Goal: Task Accomplishment & Management: Manage account settings

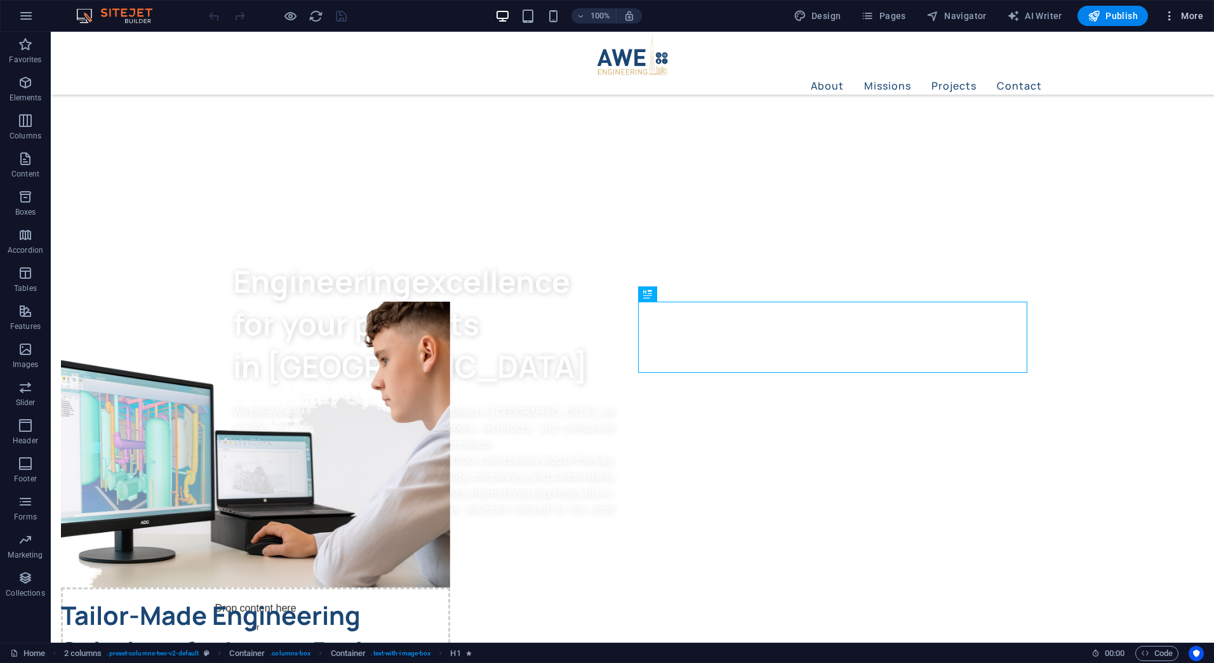
click at [1183, 13] on span "More" at bounding box center [1183, 16] width 40 height 13
click at [30, 13] on icon "button" at bounding box center [25, 15] width 15 height 15
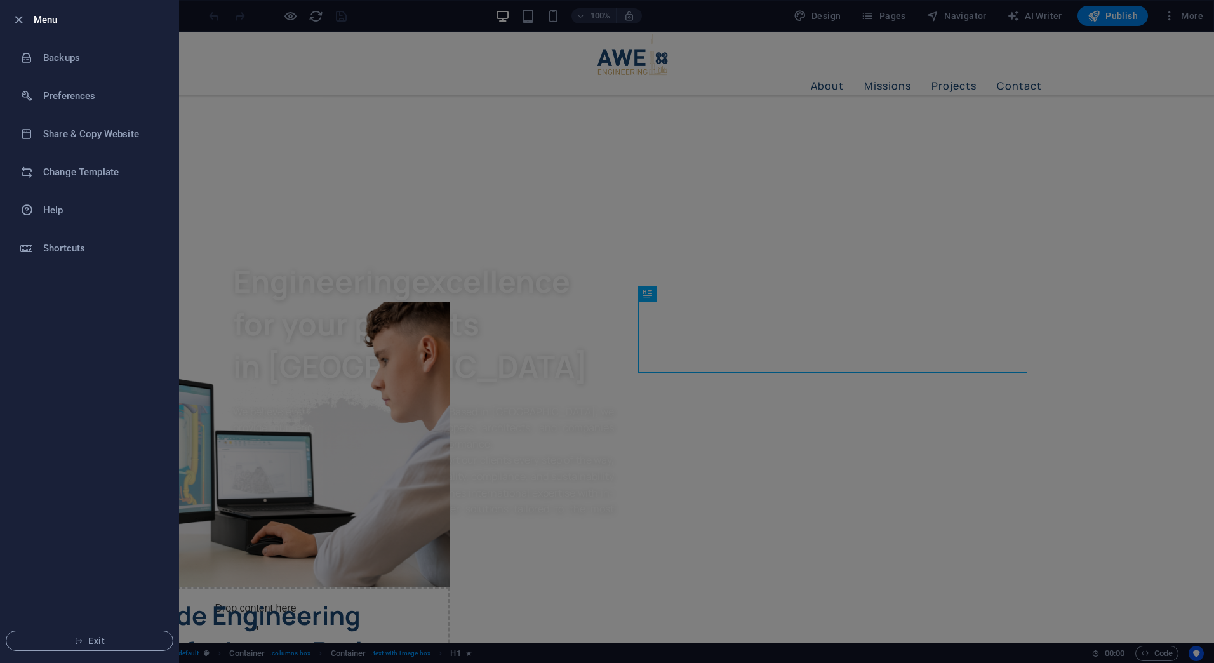
click at [48, 16] on h6 "Menu" at bounding box center [101, 19] width 135 height 15
click at [17, 19] on icon "button" at bounding box center [18, 20] width 15 height 15
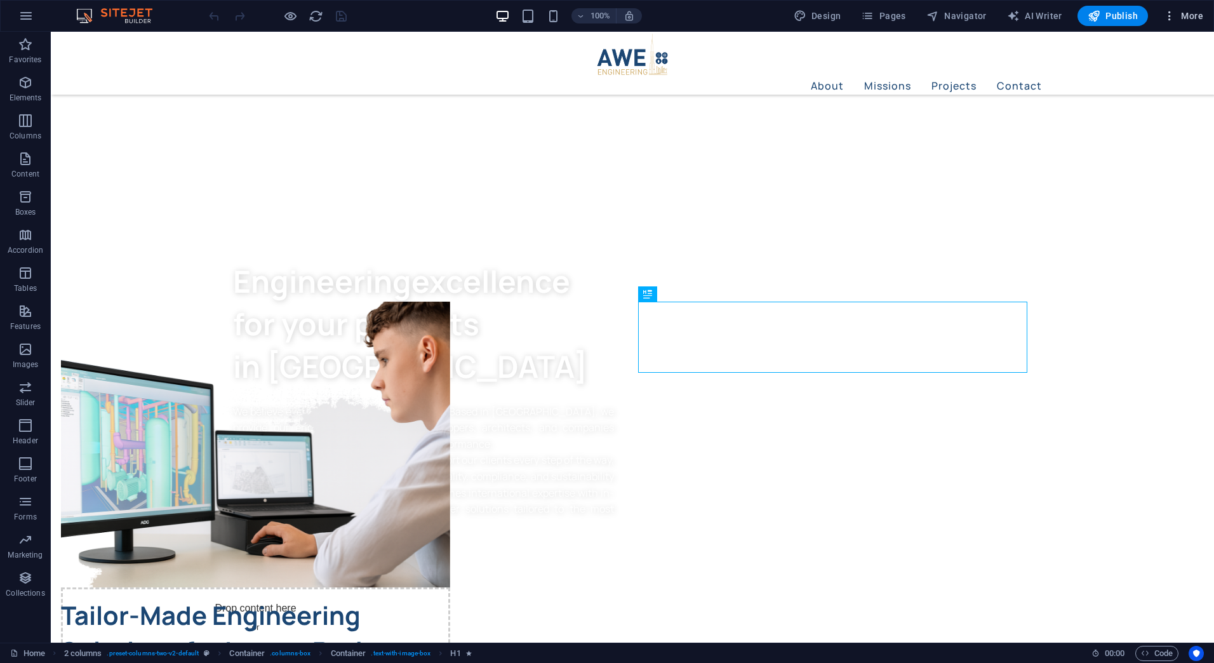
click at [1205, 10] on button "More" at bounding box center [1183, 16] width 50 height 20
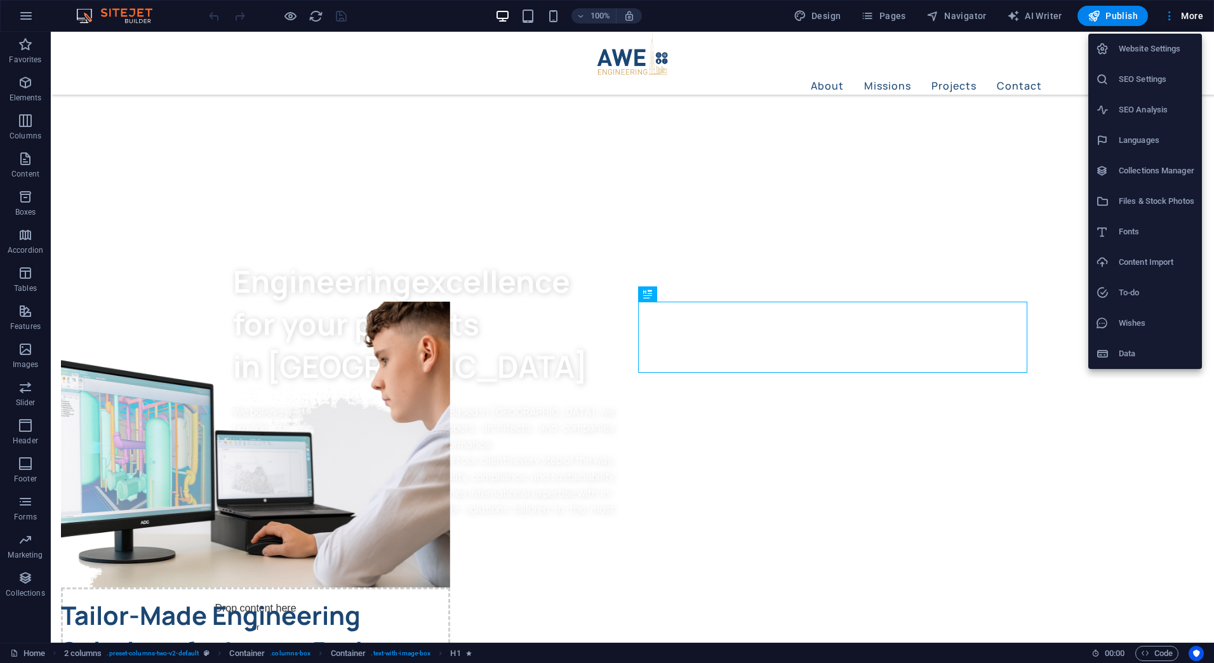
click at [1179, 53] on h6 "Website Settings" at bounding box center [1156, 48] width 76 height 15
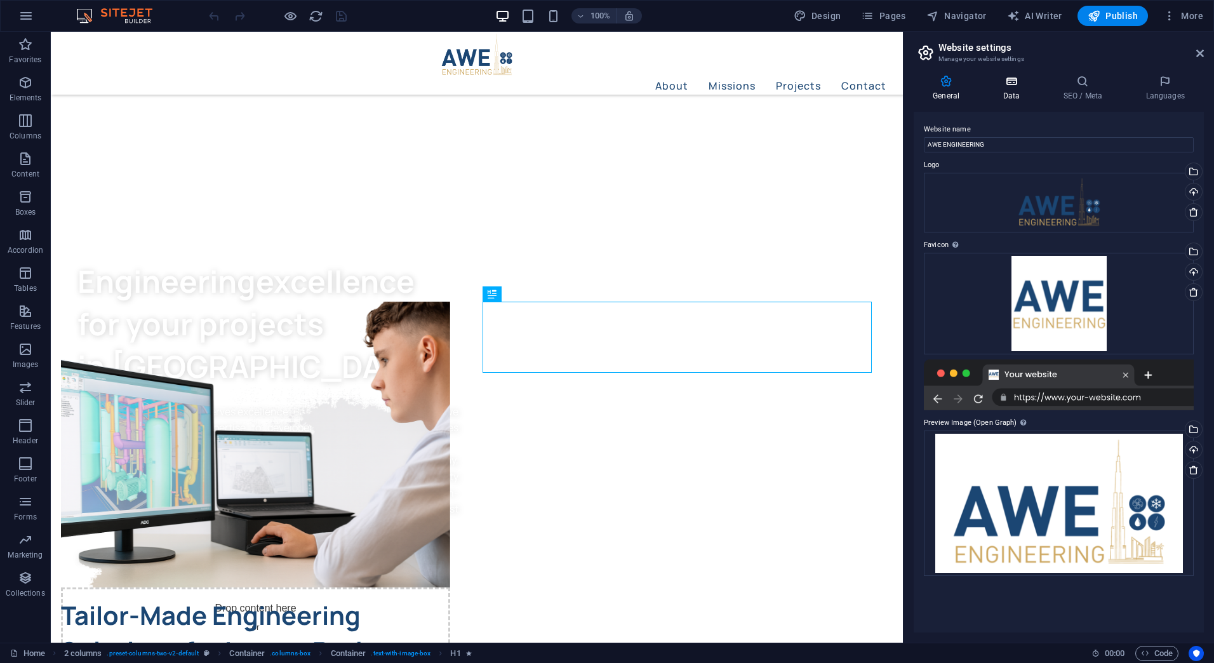
click at [1017, 96] on h4 "Data" at bounding box center [1013, 88] width 60 height 27
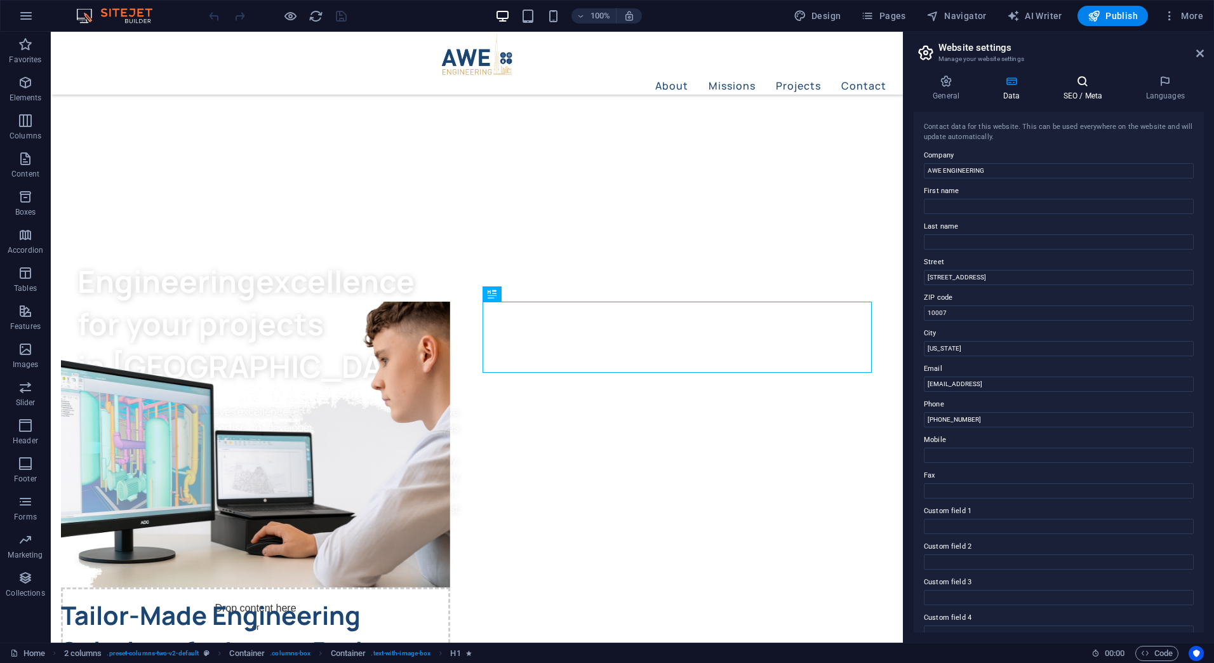
click at [1077, 81] on icon at bounding box center [1082, 81] width 77 height 13
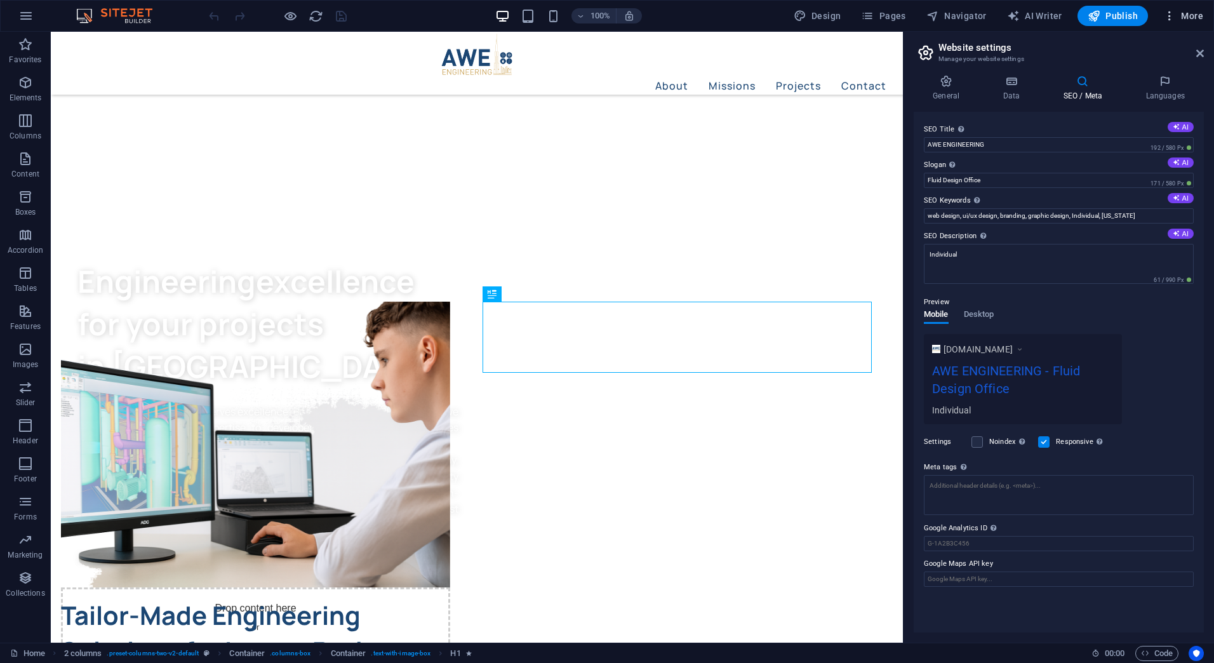
click at [1183, 7] on button "More" at bounding box center [1183, 16] width 50 height 20
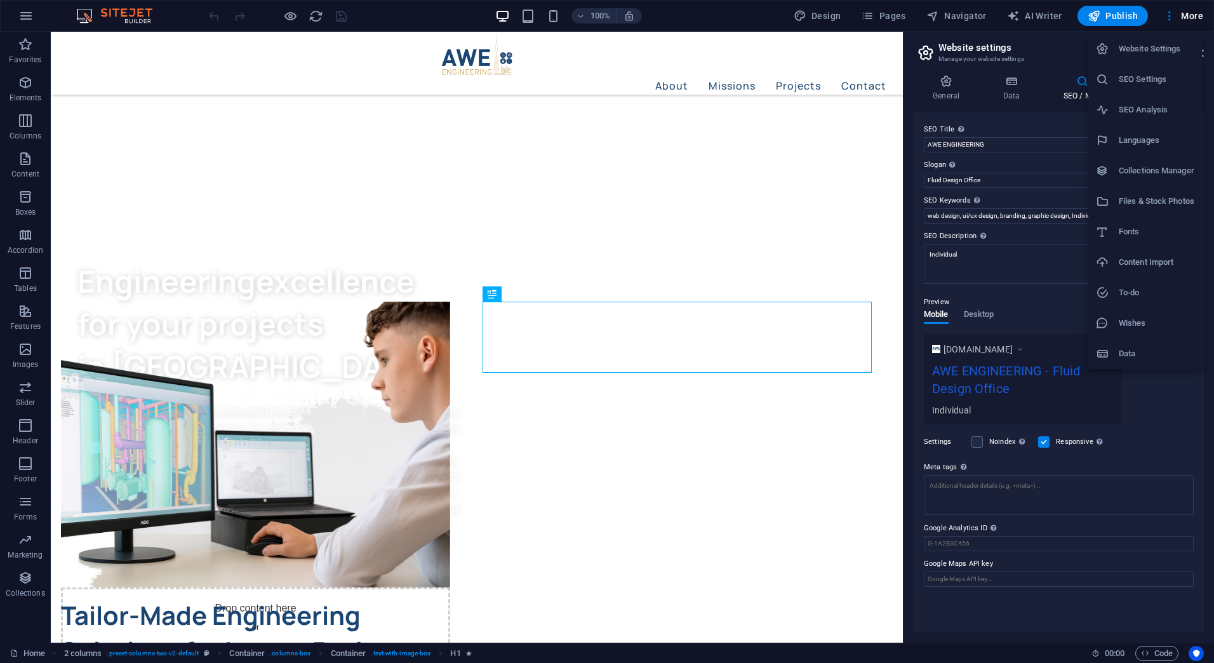
click at [1137, 54] on h6 "Website Settings" at bounding box center [1156, 48] width 76 height 15
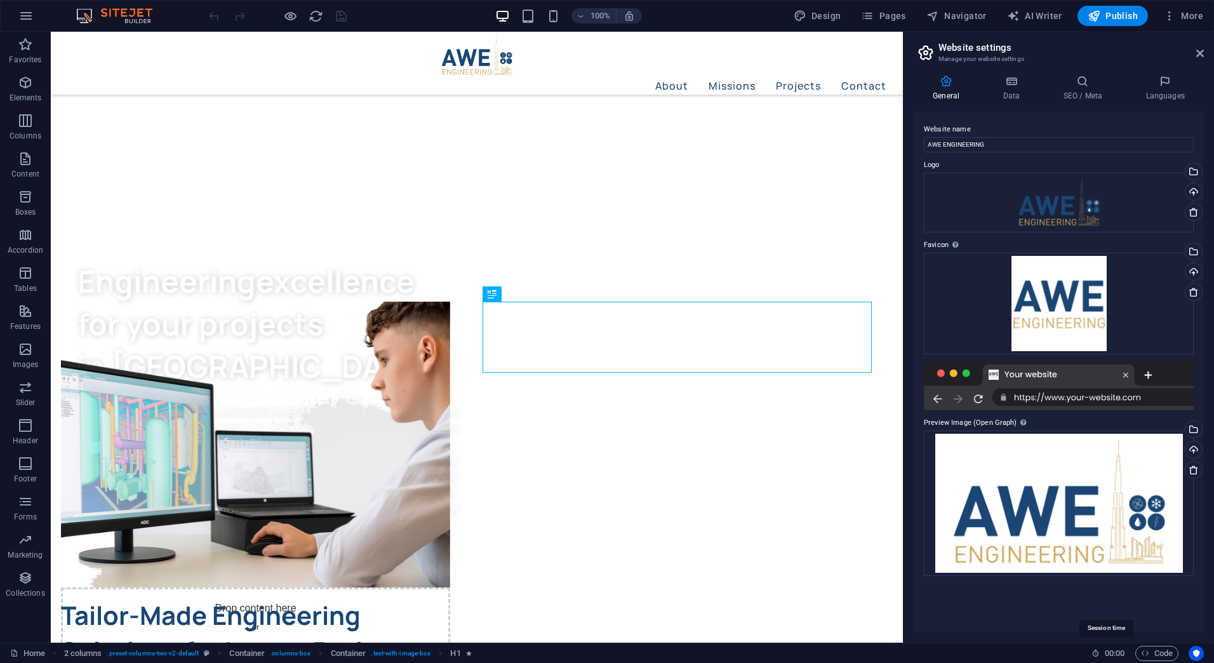
click at [1105, 652] on span "00 : 00" at bounding box center [1115, 653] width 20 height 15
click at [140, 14] on img at bounding box center [120, 15] width 95 height 15
click at [141, 14] on img at bounding box center [120, 15] width 95 height 15
